Goal: Information Seeking & Learning: Learn about a topic

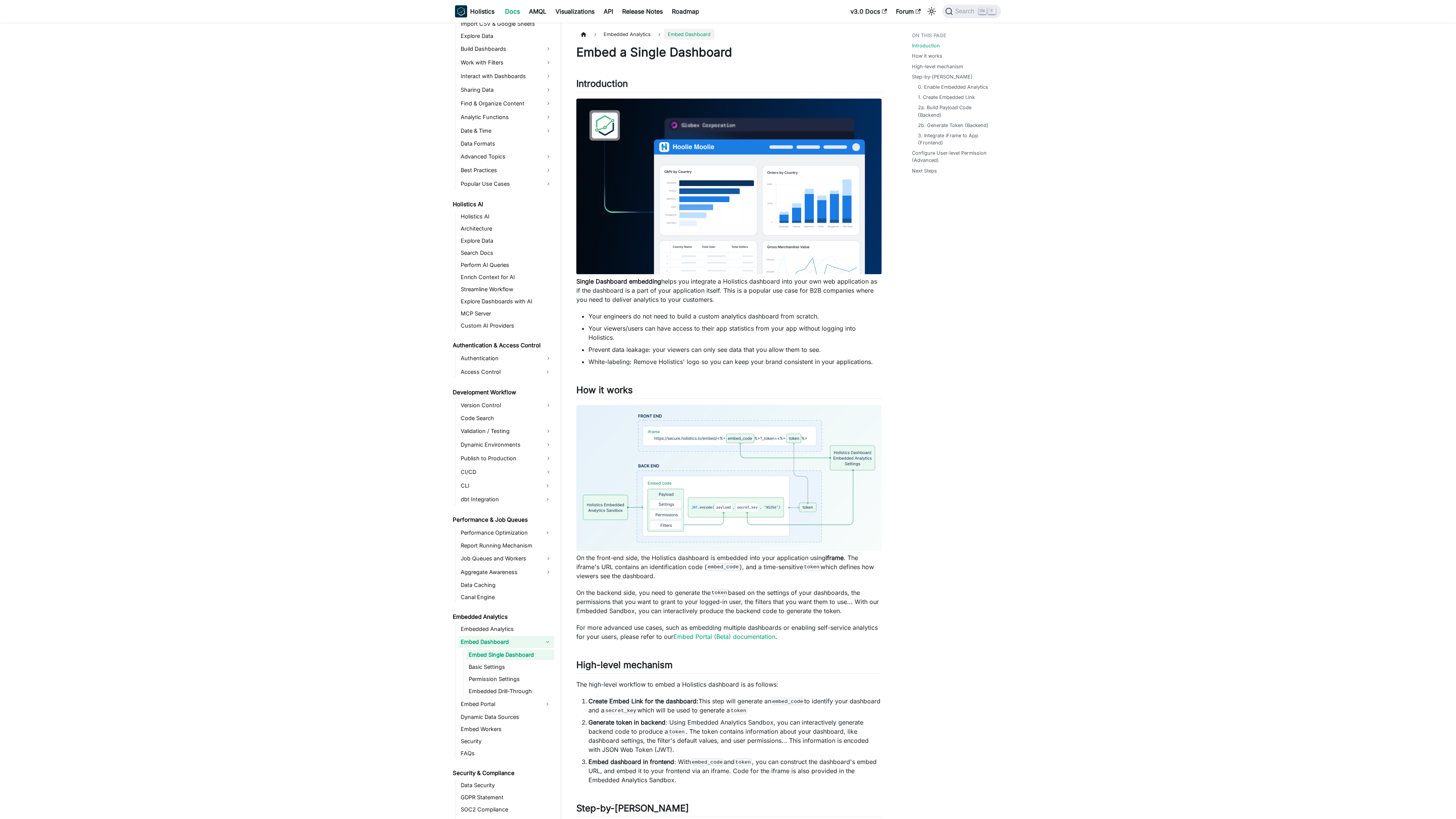
scroll to position [215, 0]
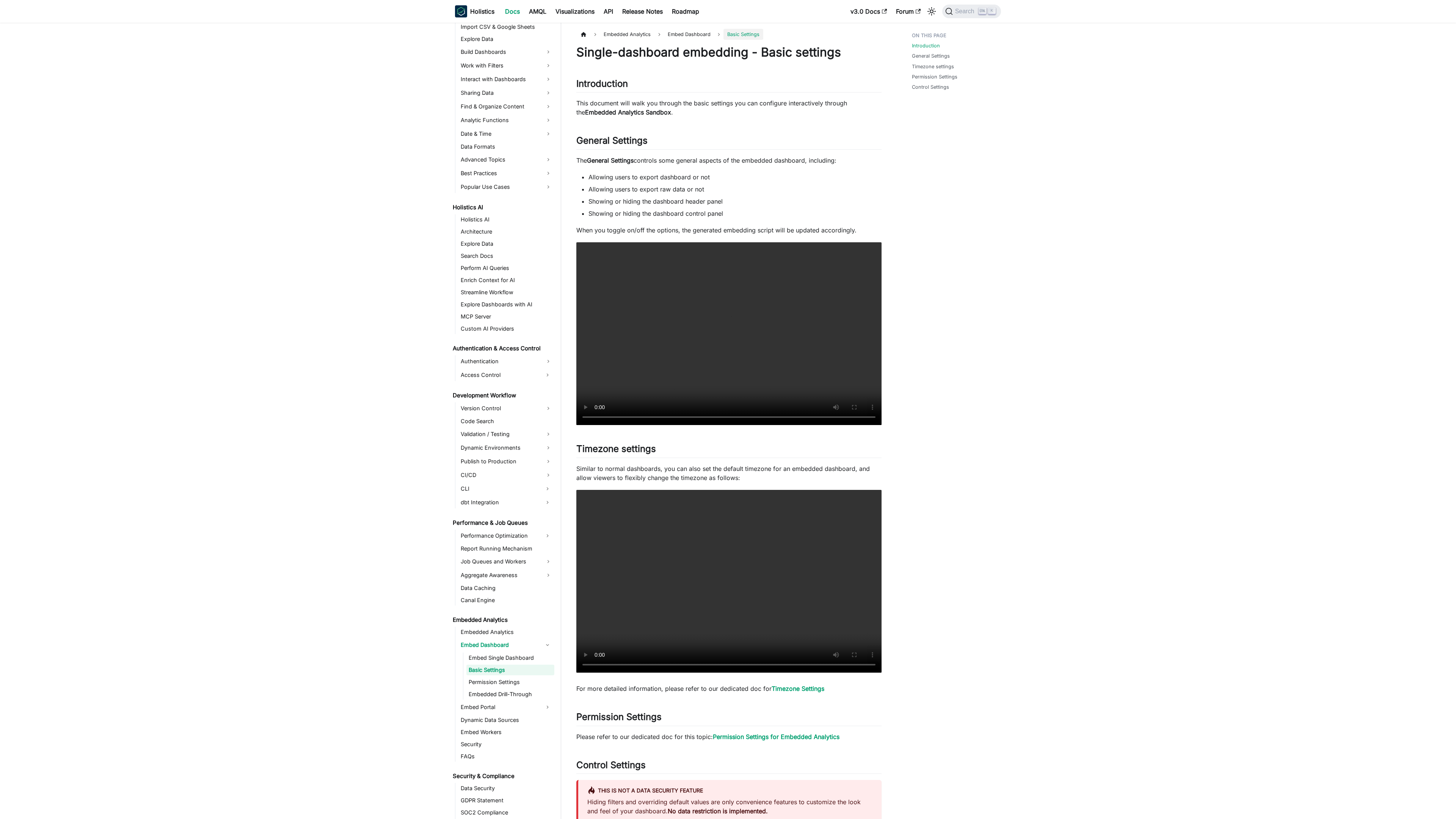
scroll to position [228, 0]
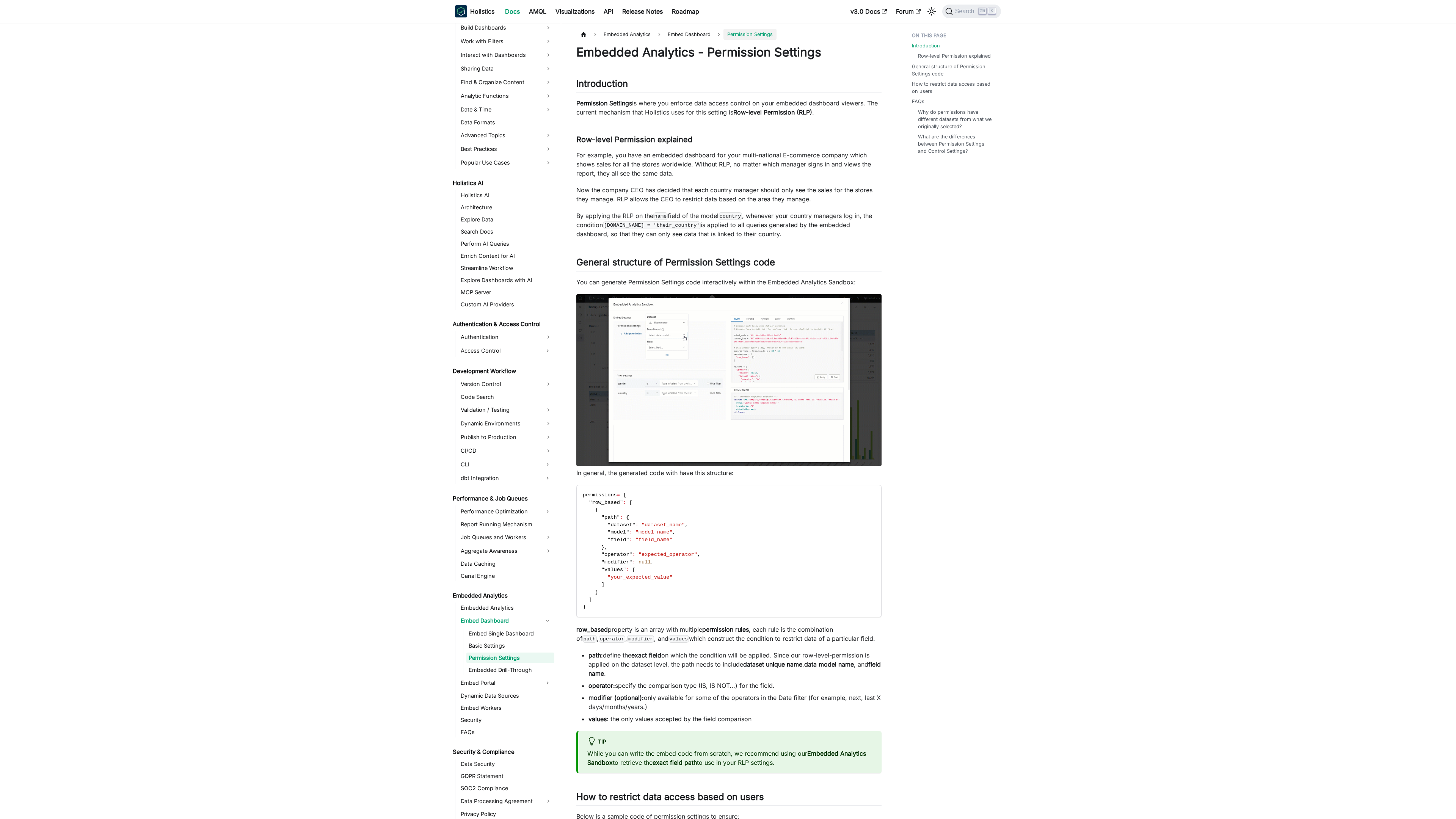
scroll to position [240, 0]
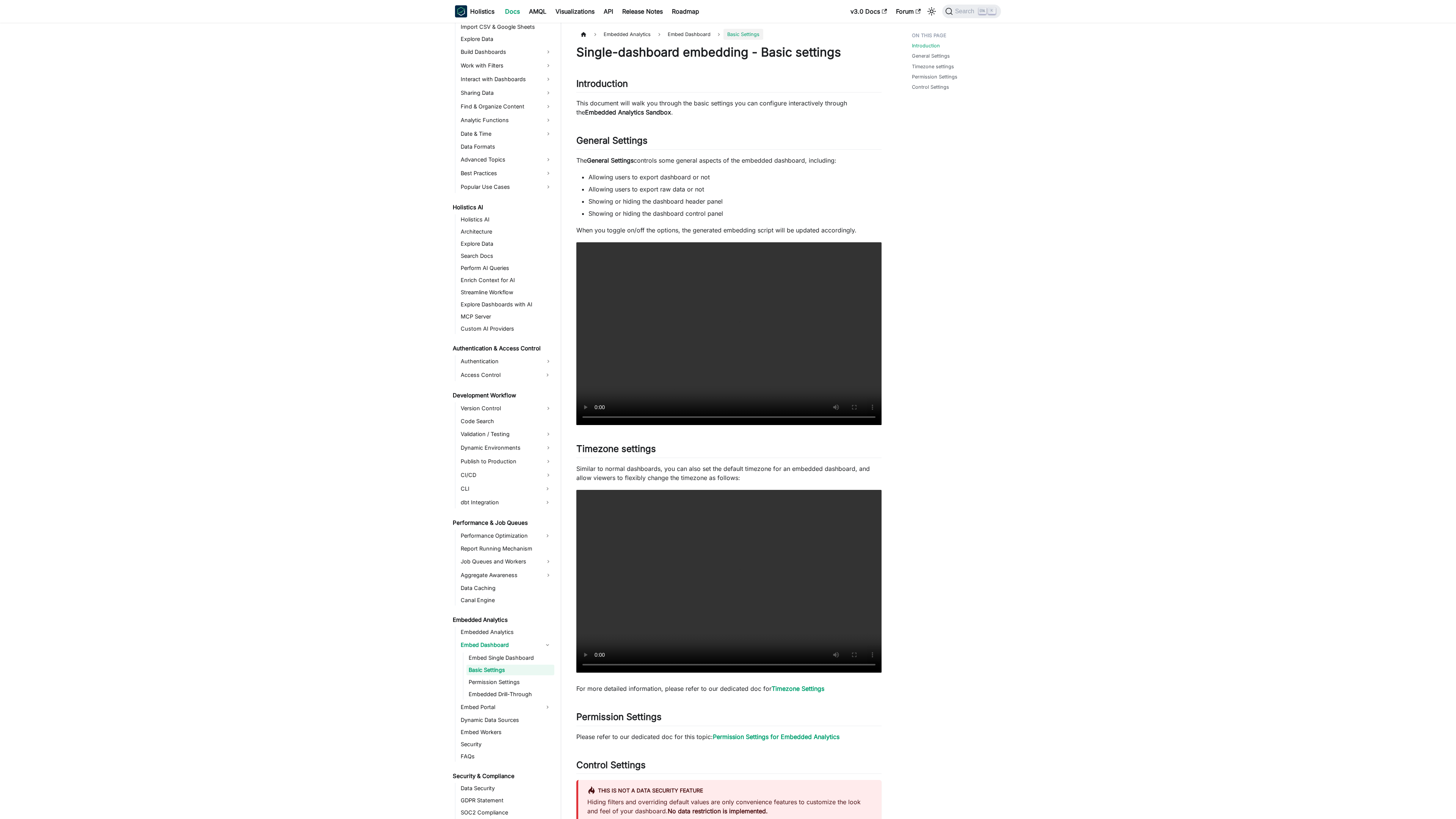
scroll to position [228, 0]
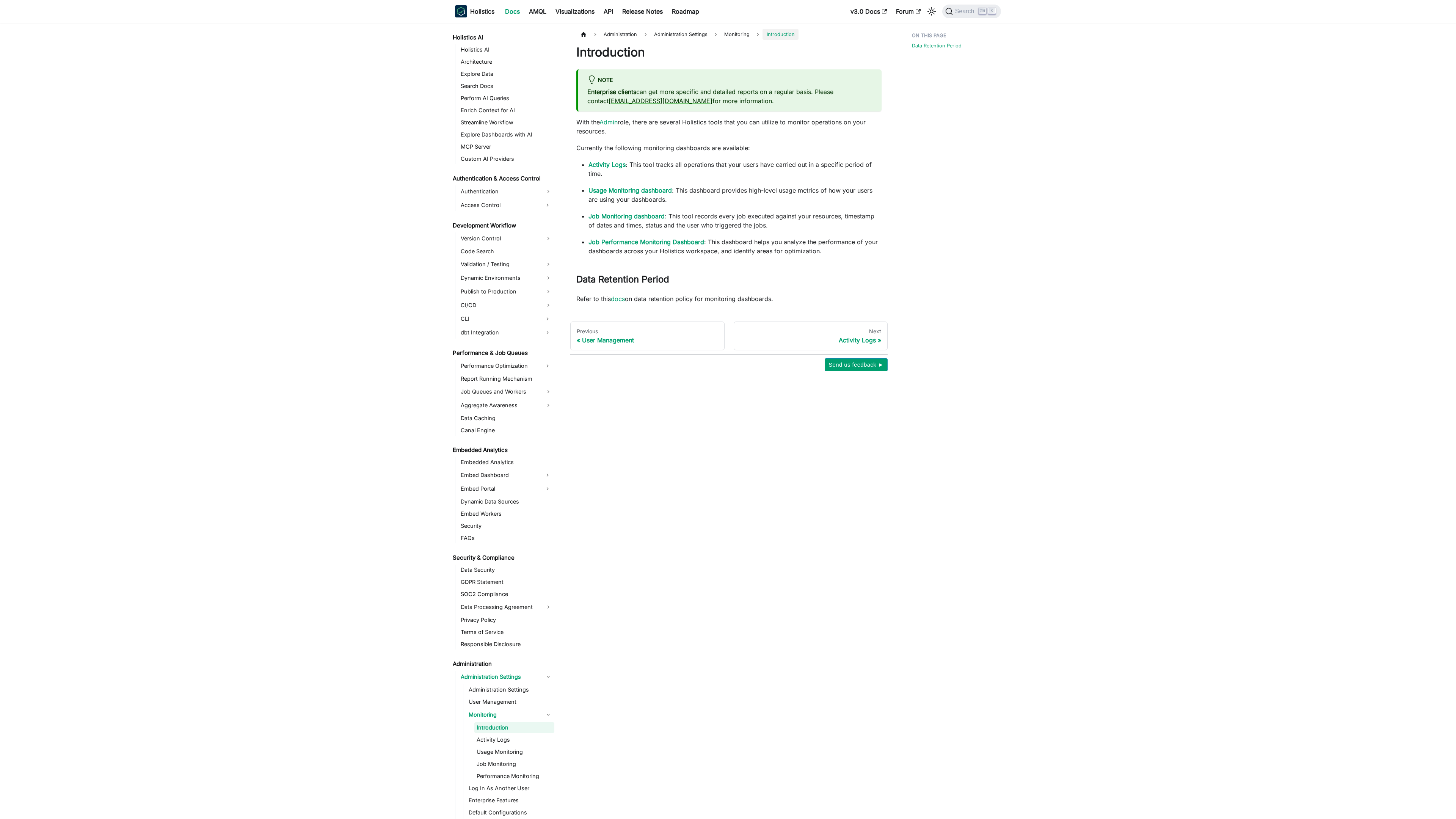
scroll to position [455, 0]
